Goal: Transaction & Acquisition: Purchase product/service

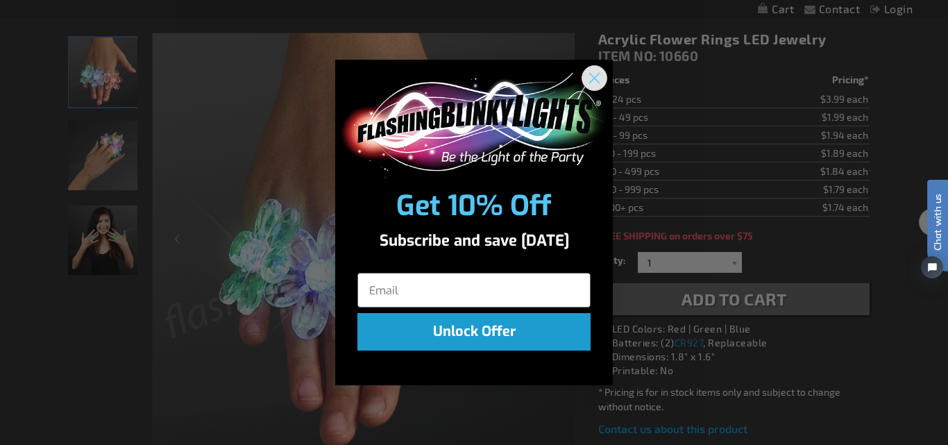
click at [598, 78] on circle "Close dialog" at bounding box center [594, 78] width 23 height 23
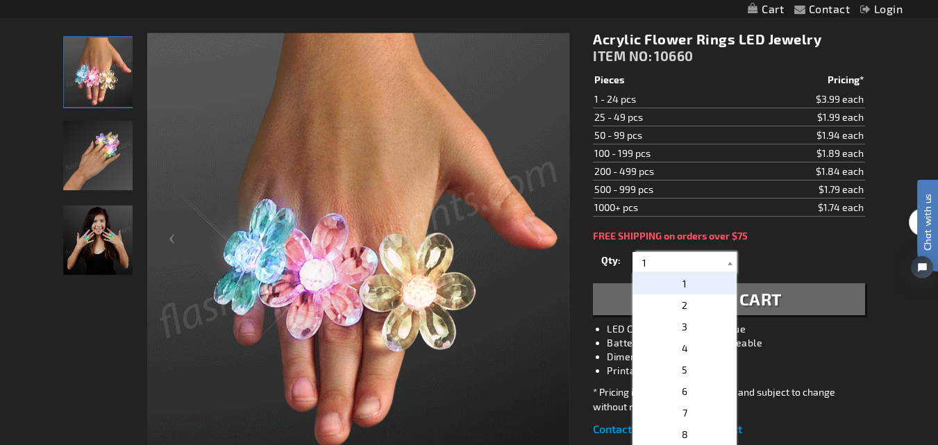
click at [666, 263] on input "1" at bounding box center [686, 262] width 101 height 21
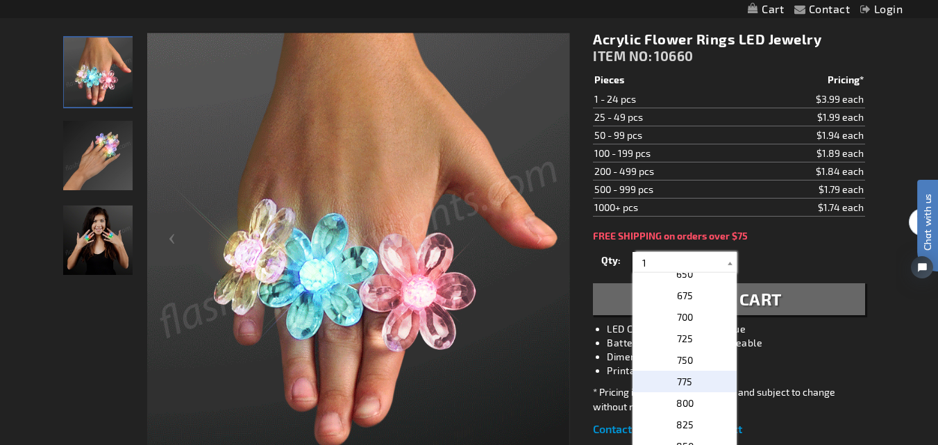
scroll to position [1065, 0]
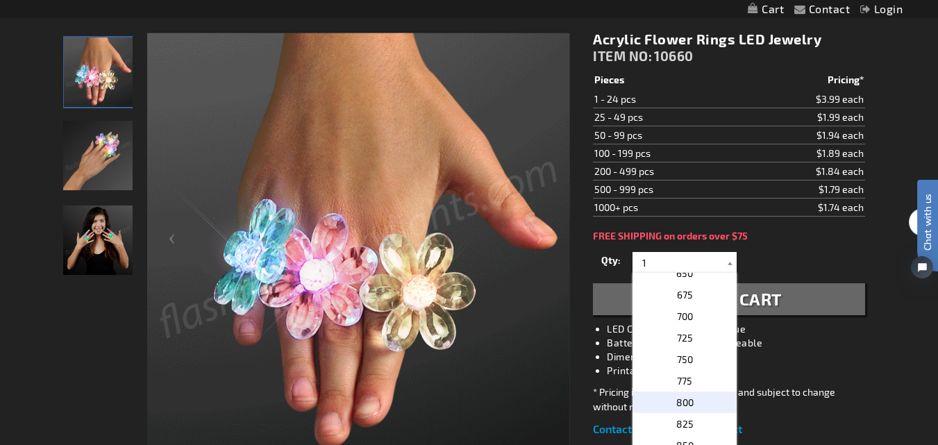
click at [669, 401] on p "800" at bounding box center [684, 403] width 104 height 22
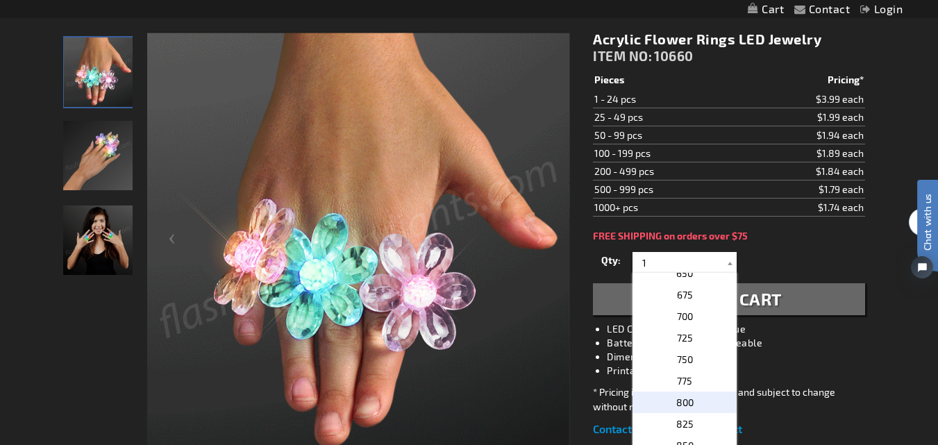
type input "800"
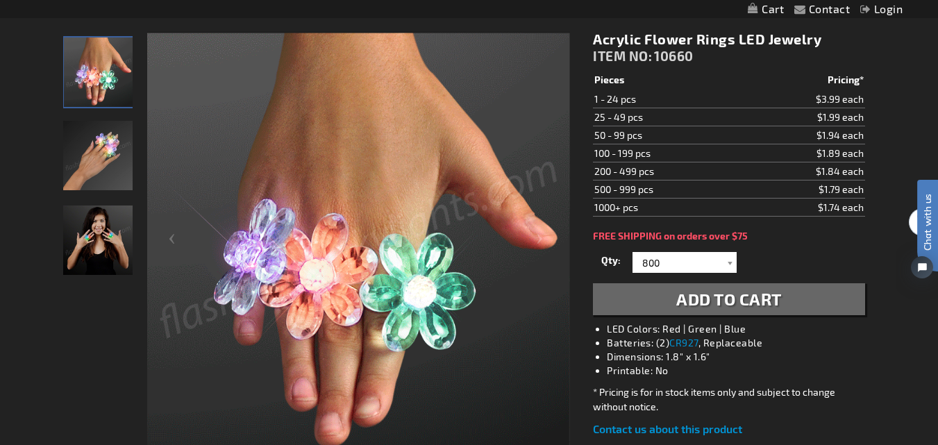
click at [789, 242] on div "Acrylic Flower Rings LED Jewelry ITEM NO: 10660 $1.74 Pieces Pricing* 1 - 24 pc…" at bounding box center [728, 234] width 292 height 428
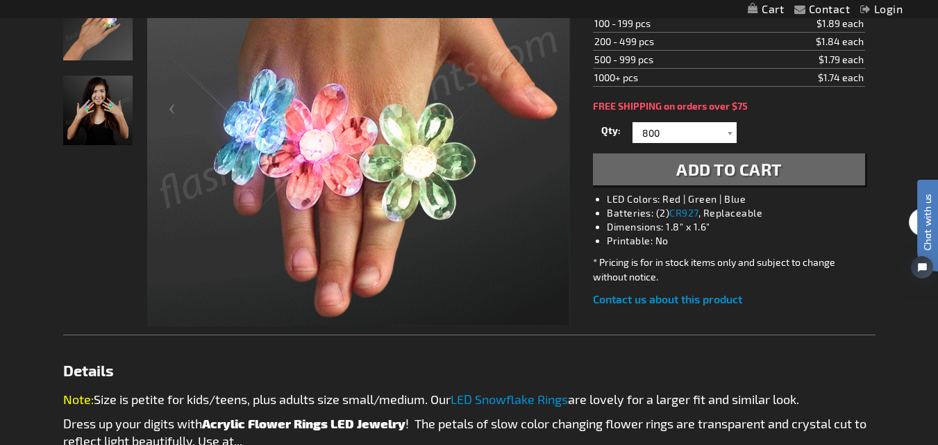
scroll to position [303, 0]
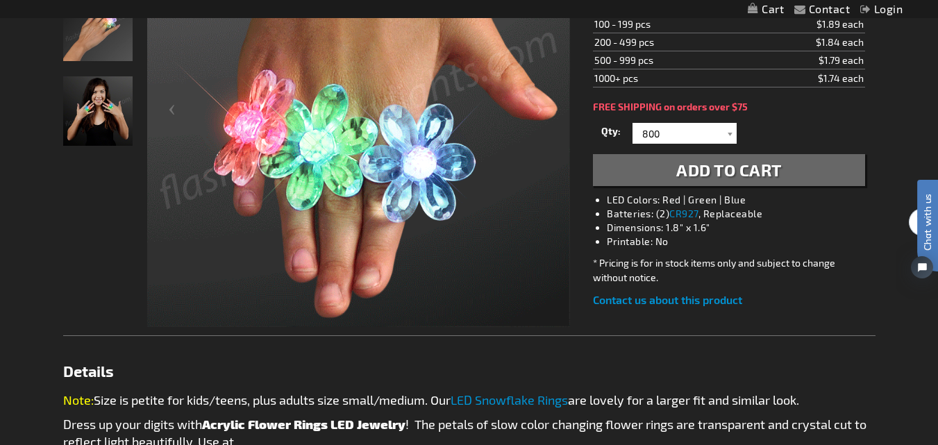
click at [716, 167] on span "Add to Cart" at bounding box center [729, 170] width 106 height 20
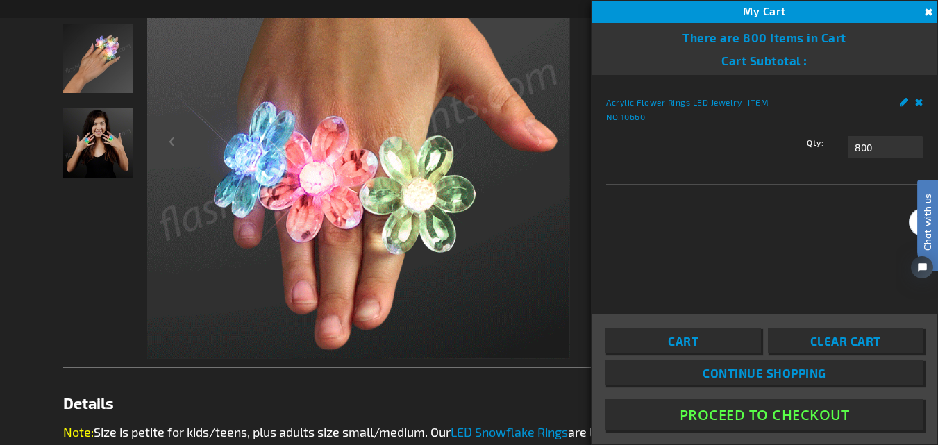
scroll to position [335, 0]
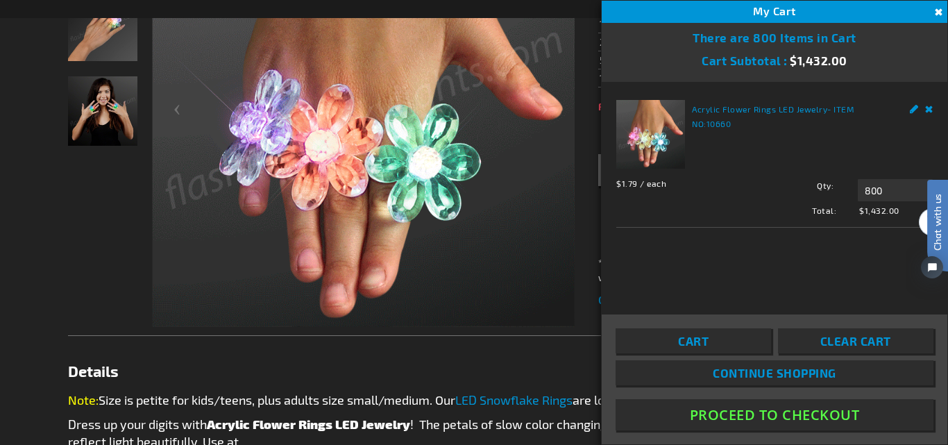
click at [937, 11] on button "Close" at bounding box center [937, 12] width 15 height 15
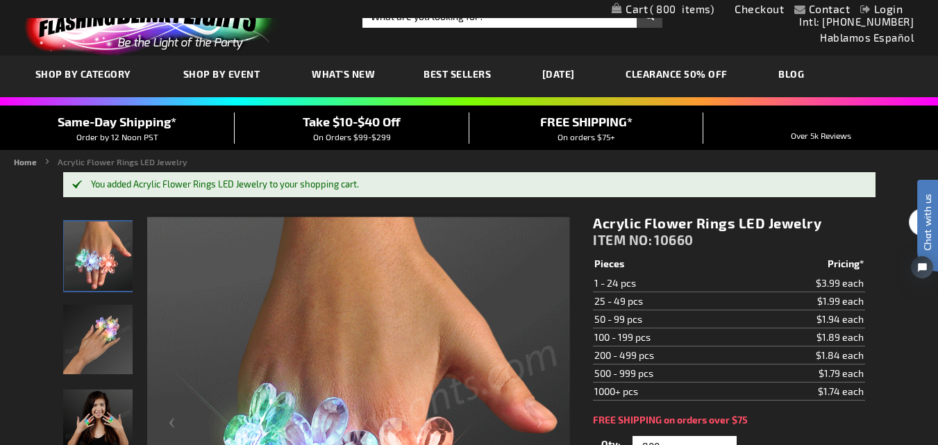
scroll to position [0, 0]
